Goal: Task Accomplishment & Management: Use online tool/utility

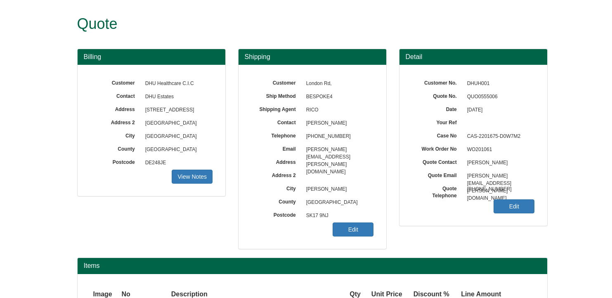
scroll to position [137, 0]
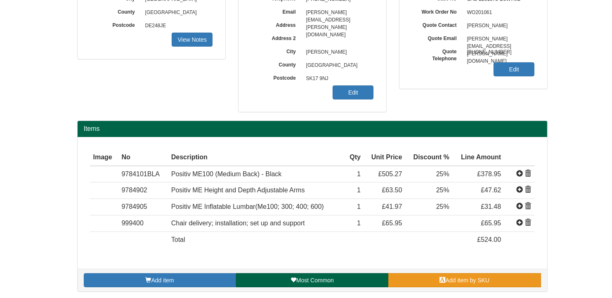
click at [429, 278] on link "Add item by SKU" at bounding box center [464, 280] width 152 height 14
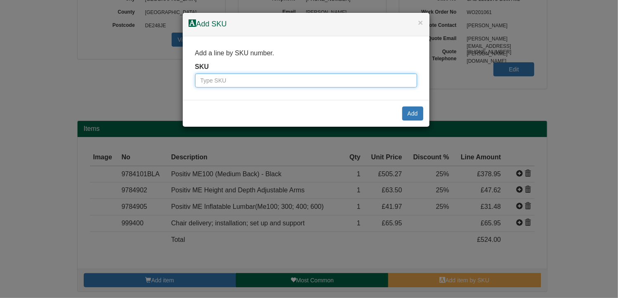
paste input "9784111BLA"
type input "9784111BLA"
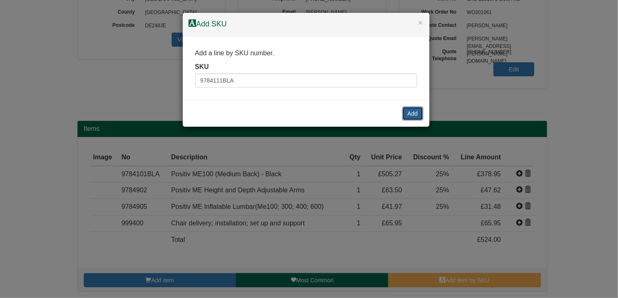
click at [416, 113] on button "Add" at bounding box center [412, 113] width 21 height 14
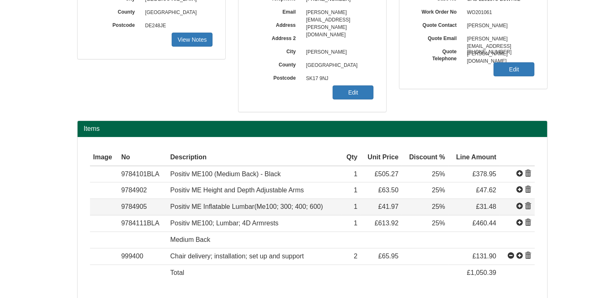
click at [528, 205] on span at bounding box center [528, 206] width 7 height 7
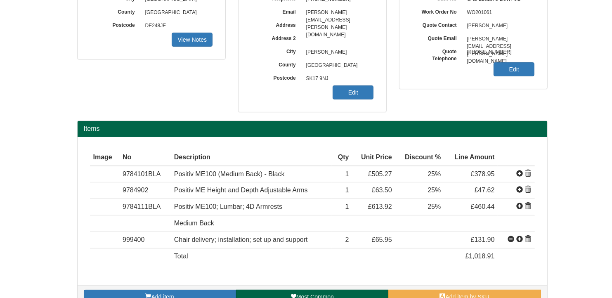
click at [528, 189] on span at bounding box center [528, 189] width 7 height 7
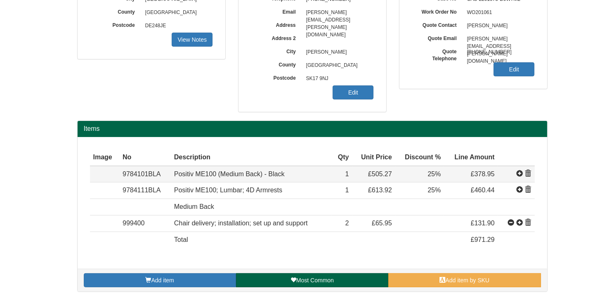
click at [528, 172] on span at bounding box center [528, 173] width 7 height 7
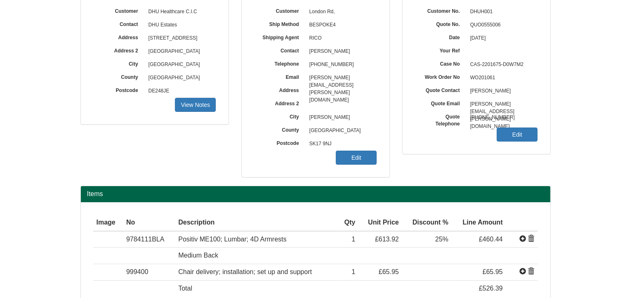
scroll to position [0, 0]
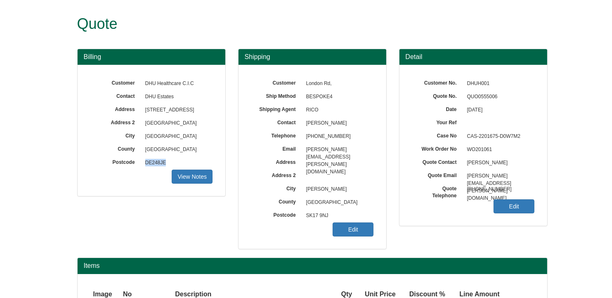
drag, startPoint x: 167, startPoint y: 162, endPoint x: 144, endPoint y: 162, distance: 22.3
click at [144, 162] on span "DE248JE" at bounding box center [177, 162] width 72 height 13
copy span "DE248JE"
click at [352, 227] on link "Edit" at bounding box center [352, 229] width 41 height 14
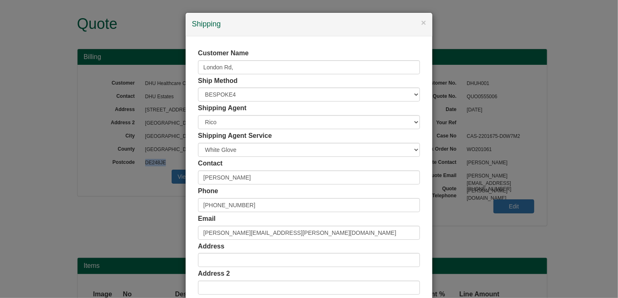
scroll to position [158, 0]
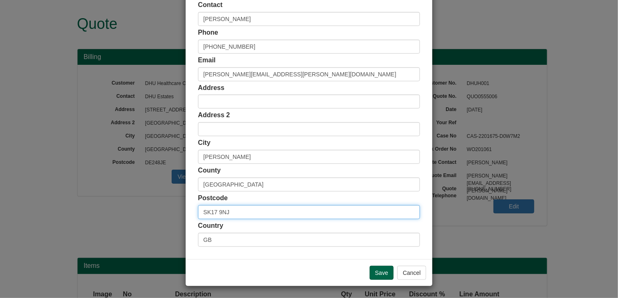
drag, startPoint x: 238, startPoint y: 211, endPoint x: 183, endPoint y: 210, distance: 54.9
click at [186, 210] on div "Customer Name [GEOGRAPHIC_DATA], Ship Method Free of Charge £5 Flat Rate £7.50 …" at bounding box center [309, 68] width 247 height 381
paste input "DE248JE"
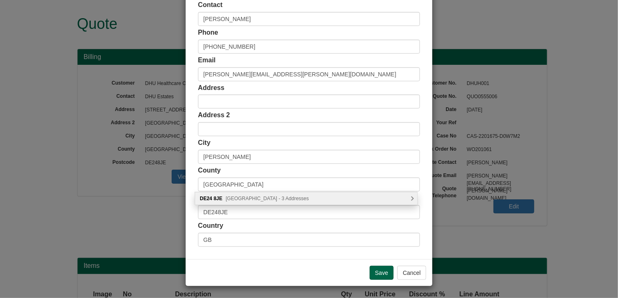
click at [288, 201] on div "DE24 [STREET_ADDRESS] - 3 Addresses" at bounding box center [306, 198] width 222 height 12
type input "DE24 8JE"
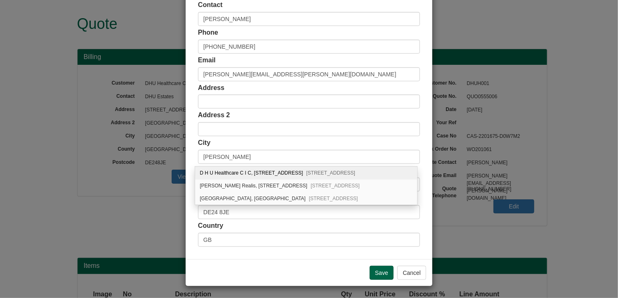
click at [282, 173] on div "D H U Healthcare [STREET_ADDRESS]" at bounding box center [306, 173] width 222 height 13
type input "D H U Healthcare C I C"
type input "[STREET_ADDRESS]"
type input "[GEOGRAPHIC_DATA]"
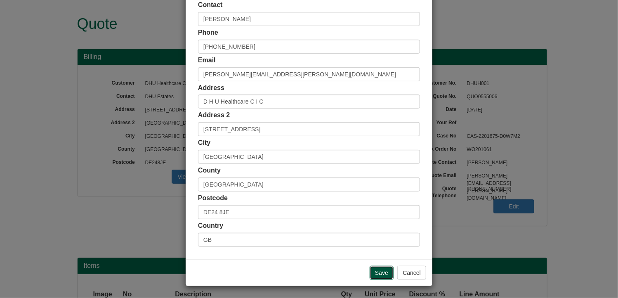
click at [382, 269] on input "Save" at bounding box center [382, 273] width 24 height 14
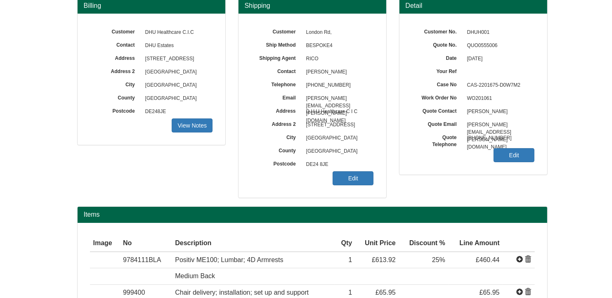
scroll to position [121, 0]
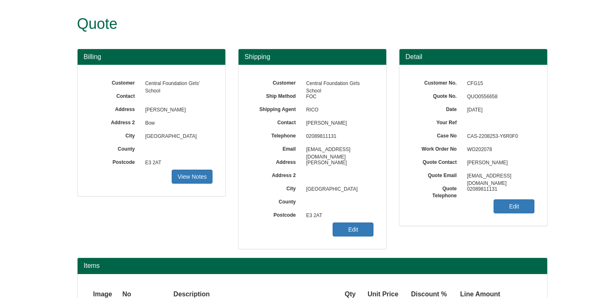
scroll to position [82, 0]
